Goal: Navigation & Orientation: Find specific page/section

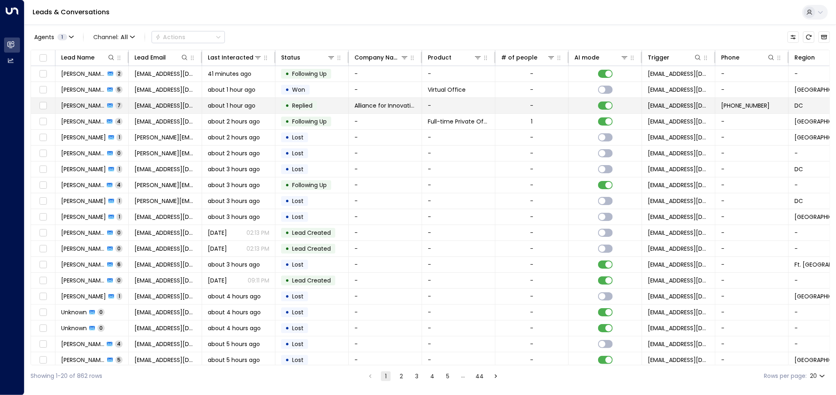
click at [608, 101] on td at bounding box center [605, 105] width 73 height 15
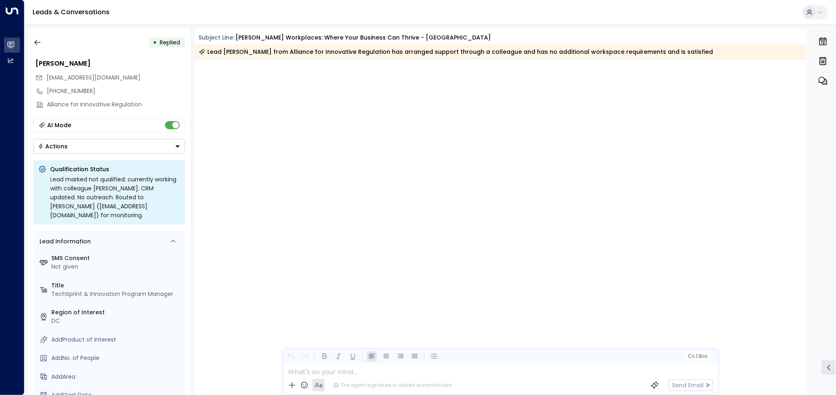
scroll to position [1854, 0]
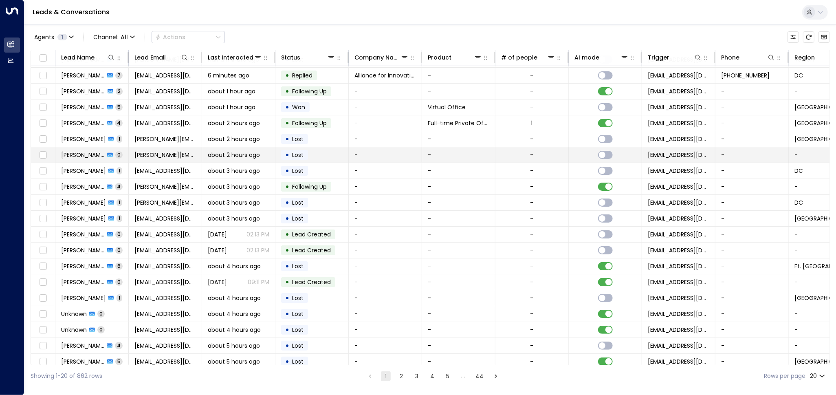
scroll to position [22, 0]
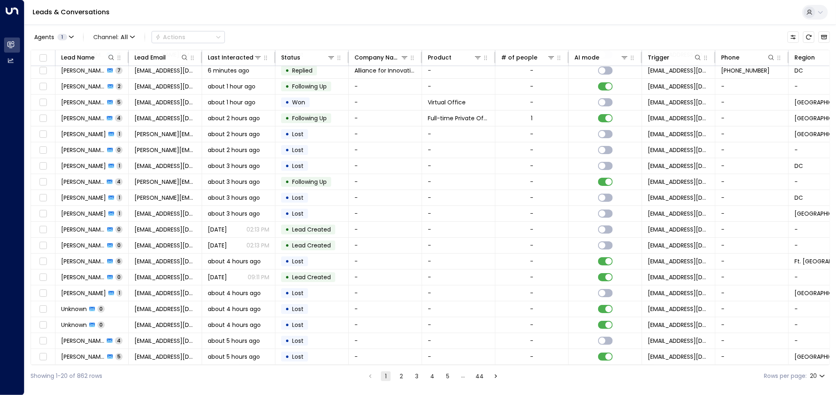
click at [403, 377] on button "2" at bounding box center [401, 376] width 10 height 10
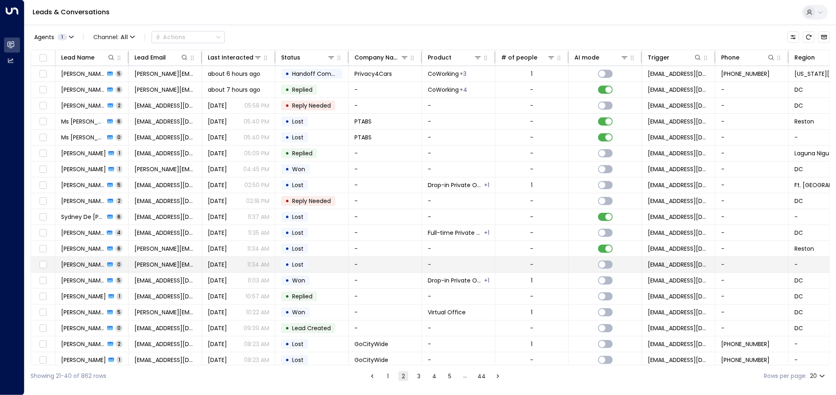
scroll to position [22, 0]
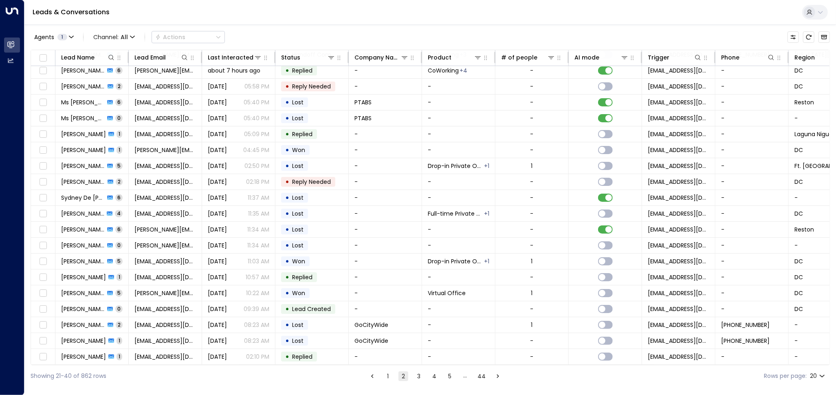
click at [416, 374] on button "3" at bounding box center [419, 376] width 10 height 10
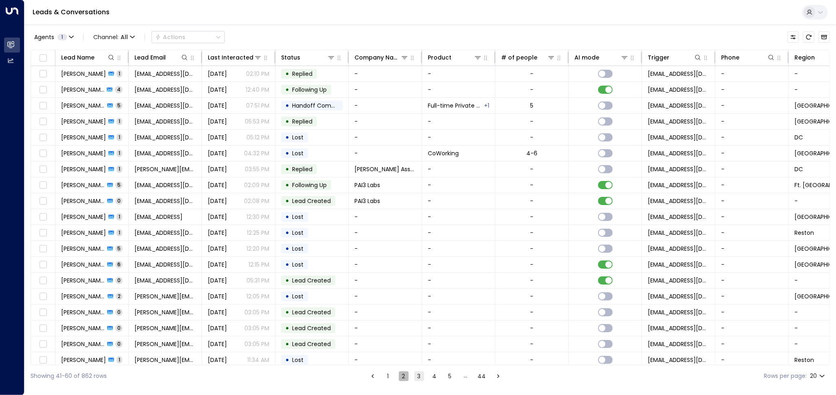
click at [400, 376] on button "2" at bounding box center [404, 376] width 10 height 10
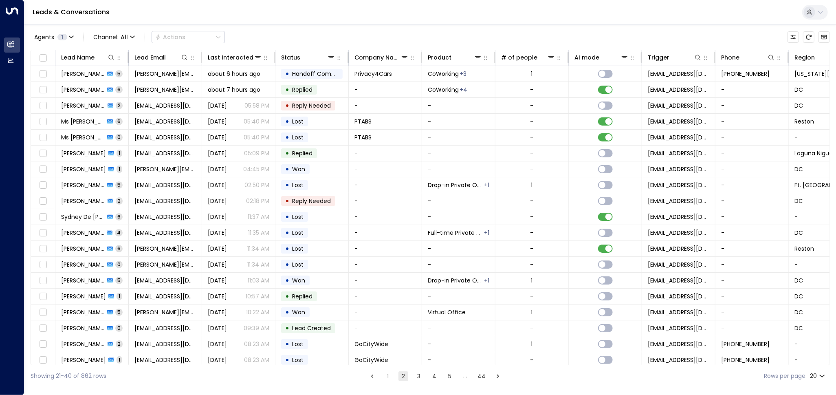
click at [390, 376] on button "1" at bounding box center [388, 376] width 10 height 10
